Goal: Task Accomplishment & Management: Use online tool/utility

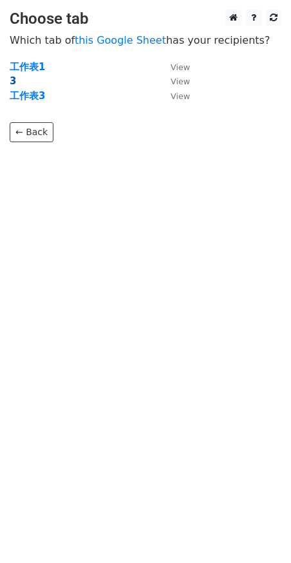
click at [14, 81] on strong "3" at bounding box center [13, 81] width 6 height 12
